Goal: Obtain resource: Download file/media

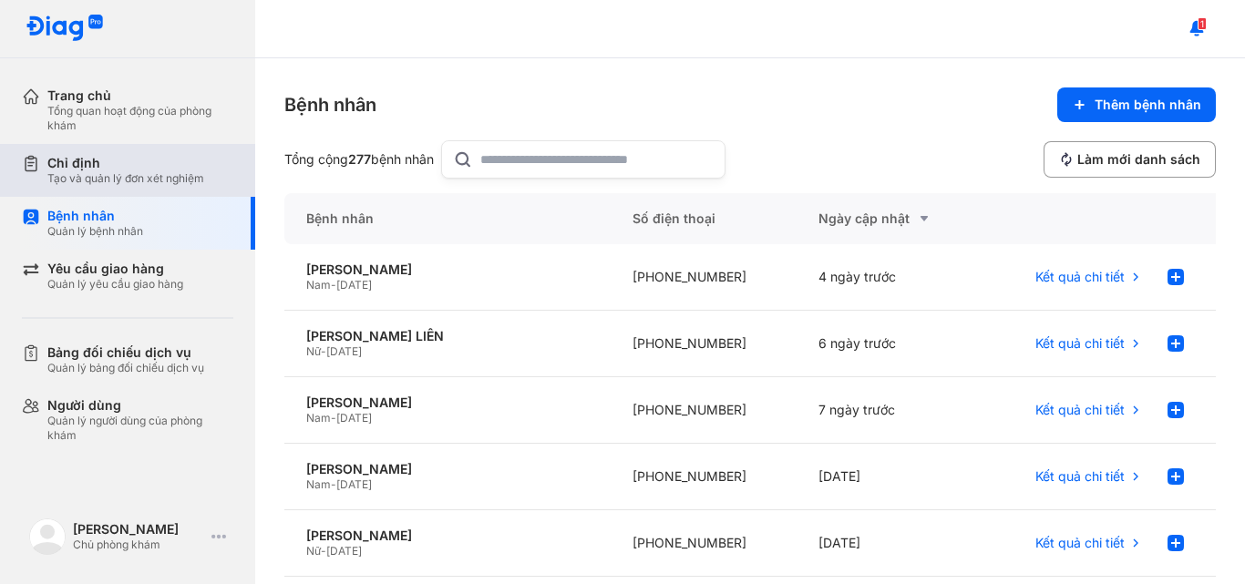
click at [133, 180] on div "Tạo và quản lý đơn xét nghiệm" at bounding box center [125, 178] width 157 height 15
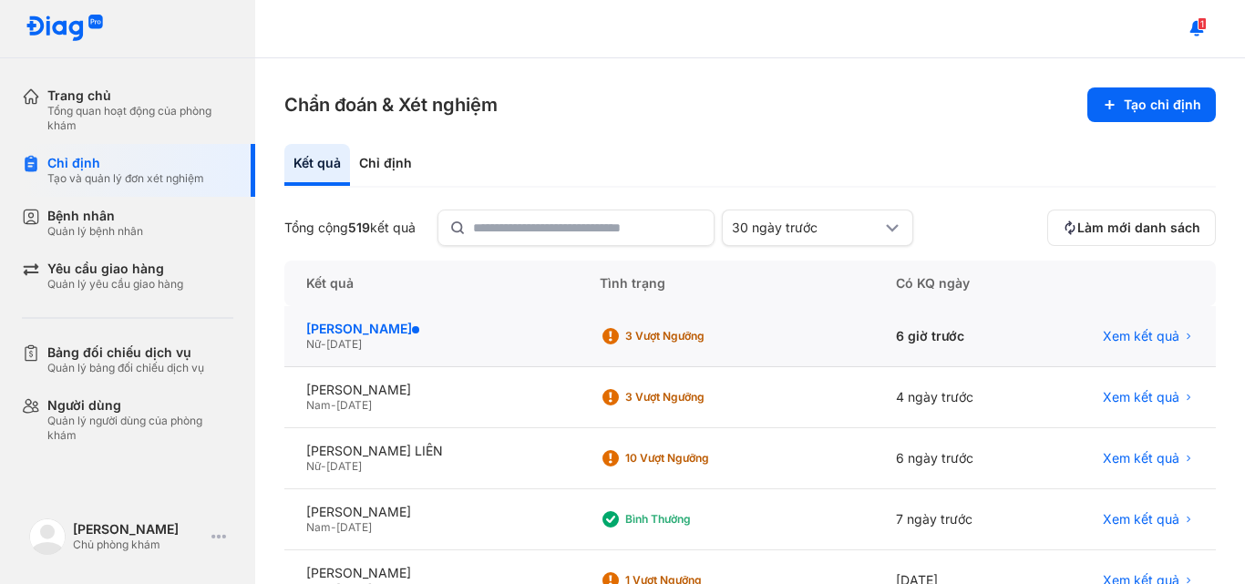
click at [480, 332] on div "[PERSON_NAME]" at bounding box center [431, 329] width 250 height 16
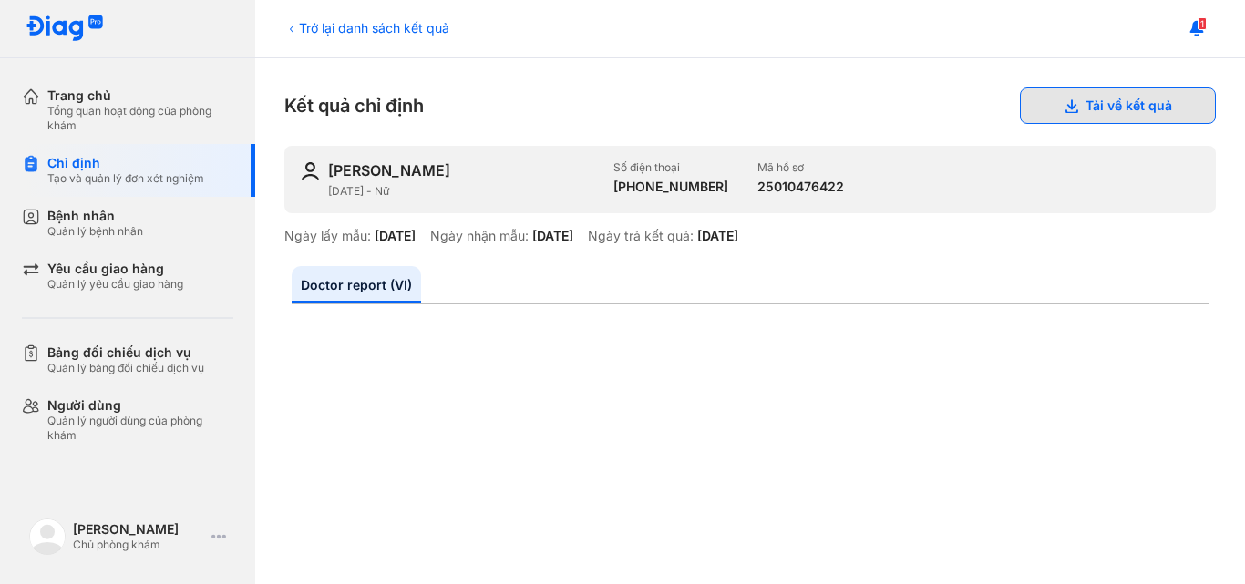
click at [1148, 105] on button "Tải về kết quả" at bounding box center [1118, 105] width 196 height 36
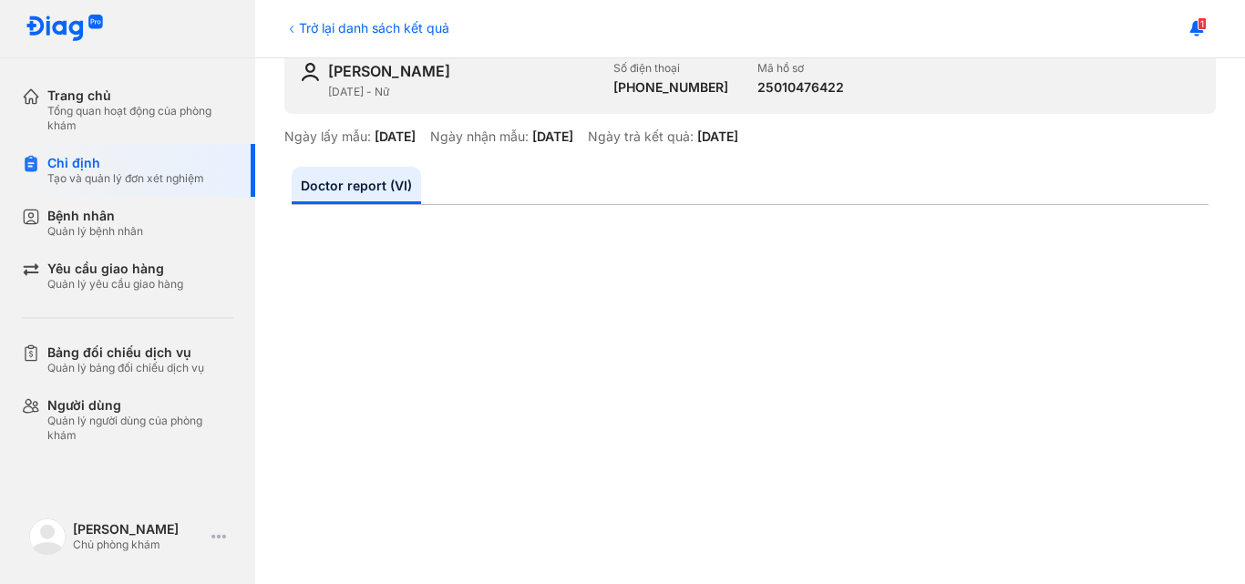
scroll to position [365, 0]
